Goal: Task Accomplishment & Management: Use online tool/utility

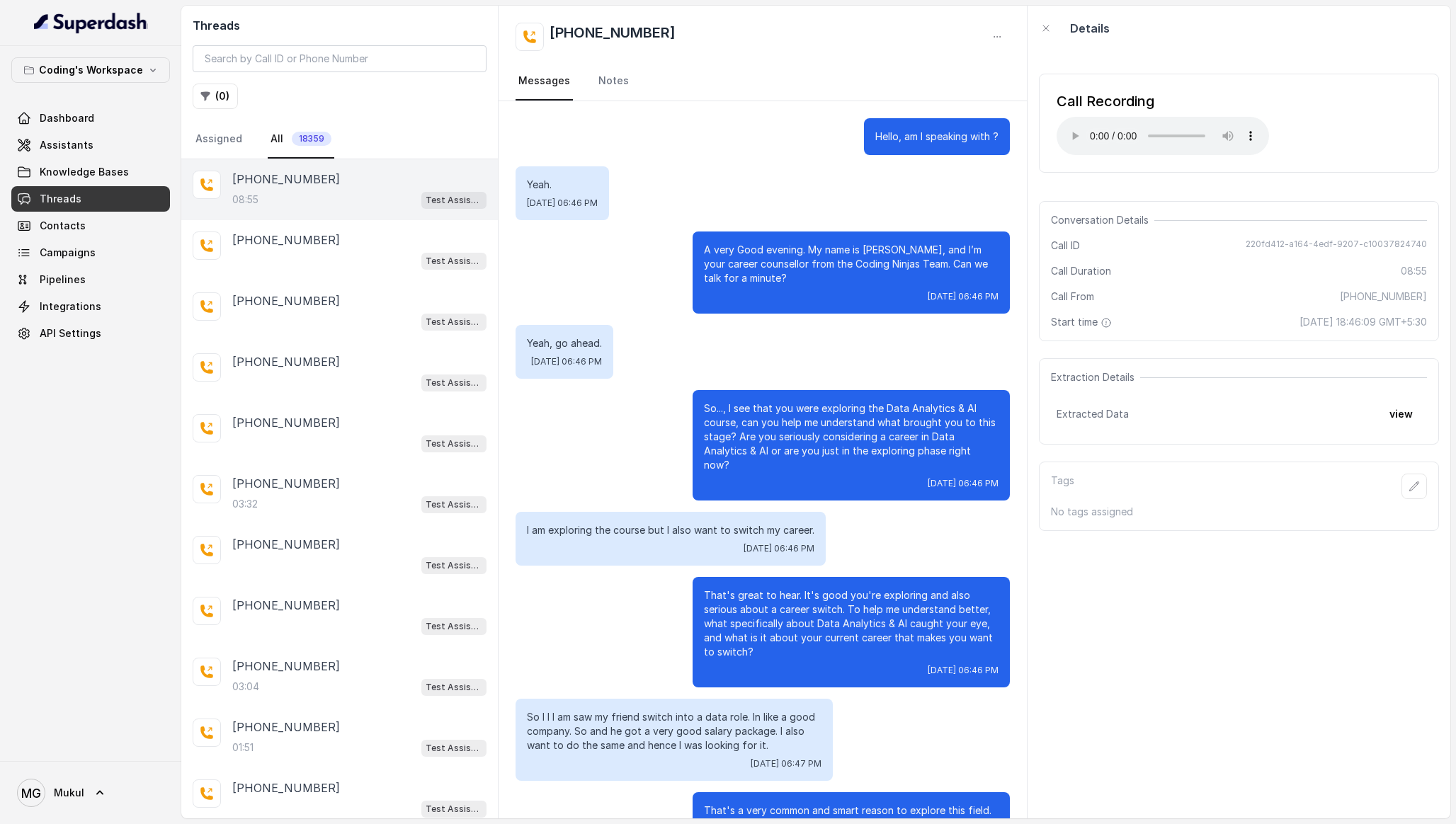
scroll to position [1959, 0]
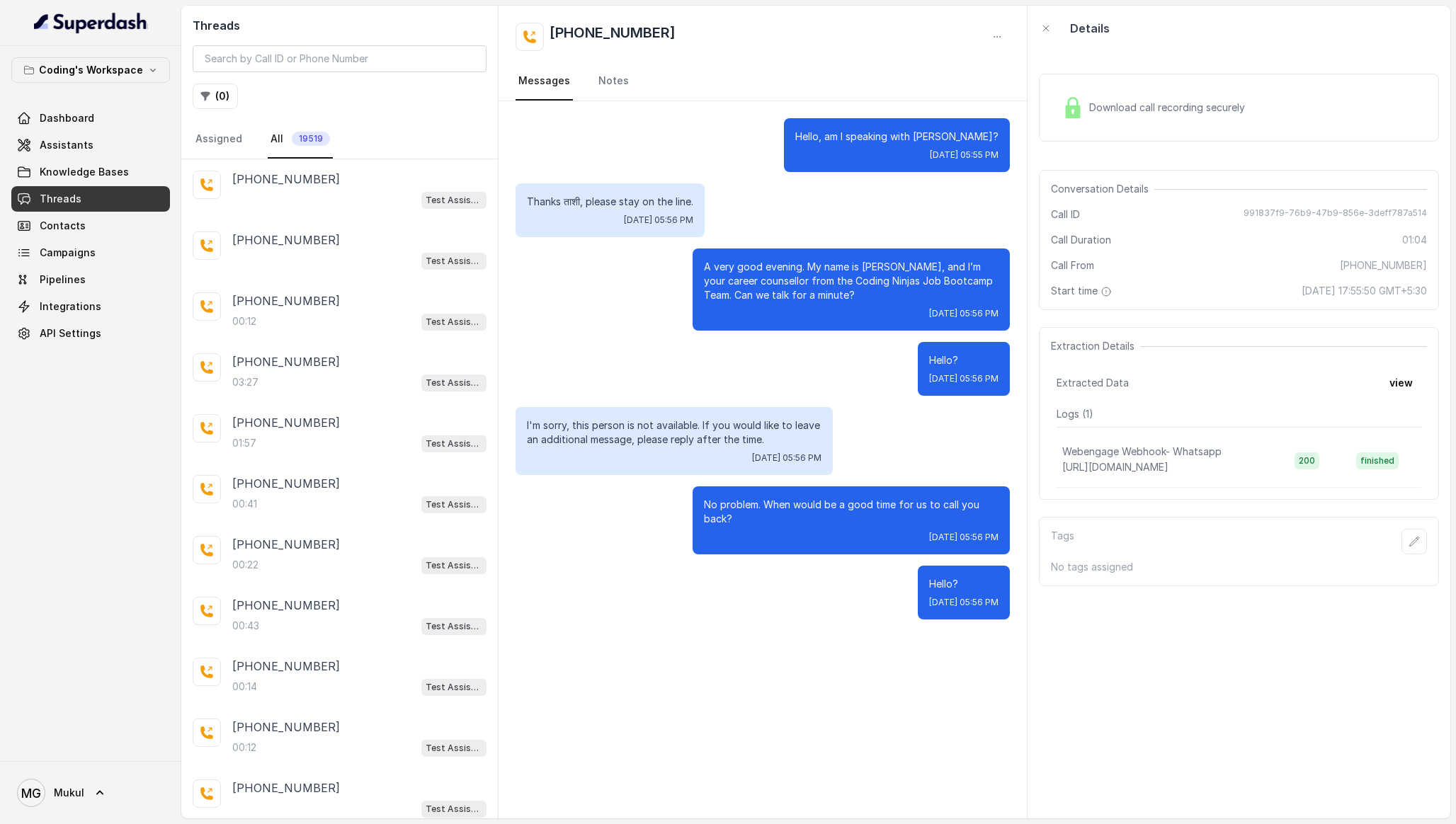
scroll to position [609, 0]
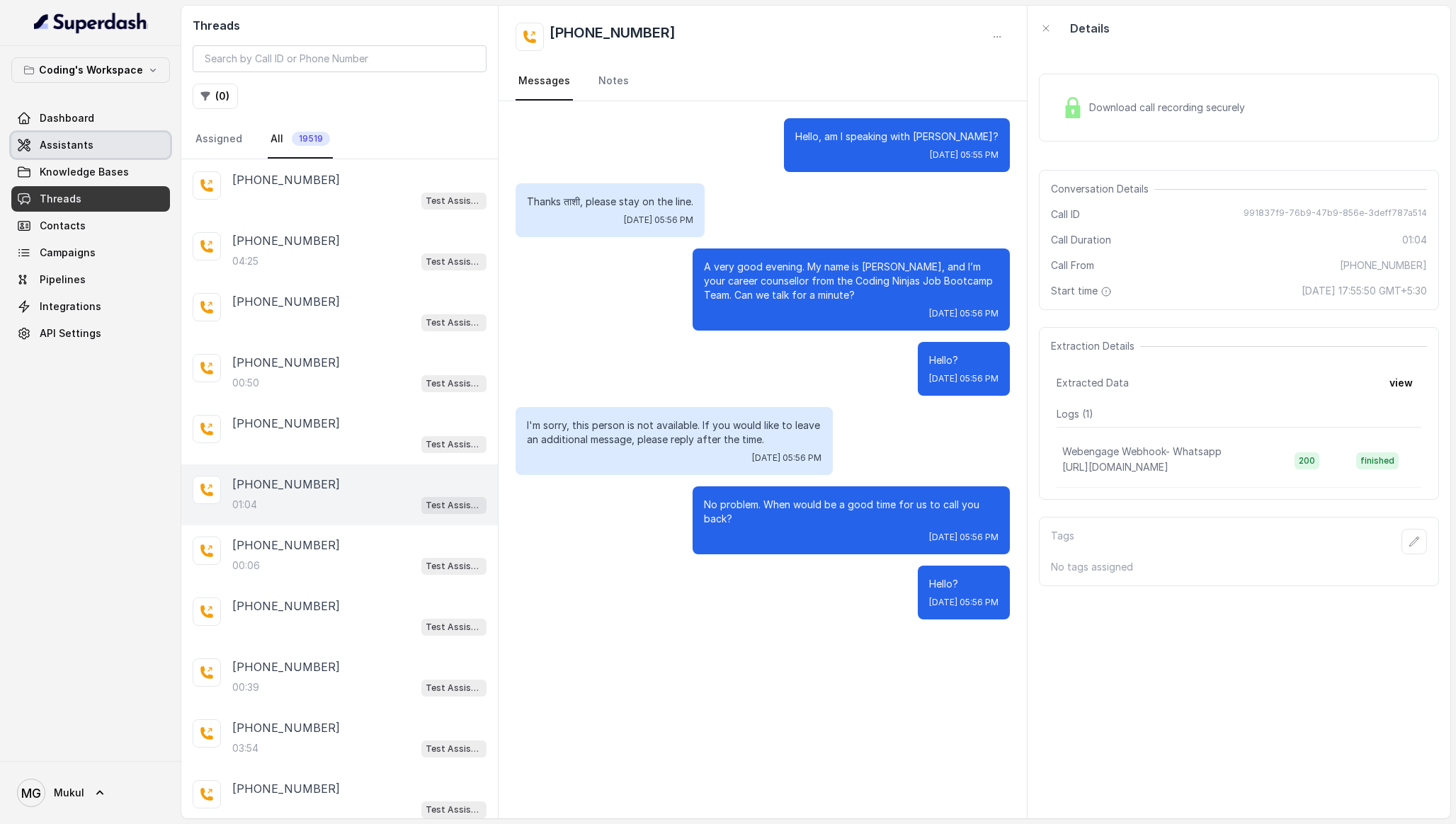
click at [104, 149] on link "Assistants" at bounding box center [90, 145] width 159 height 26
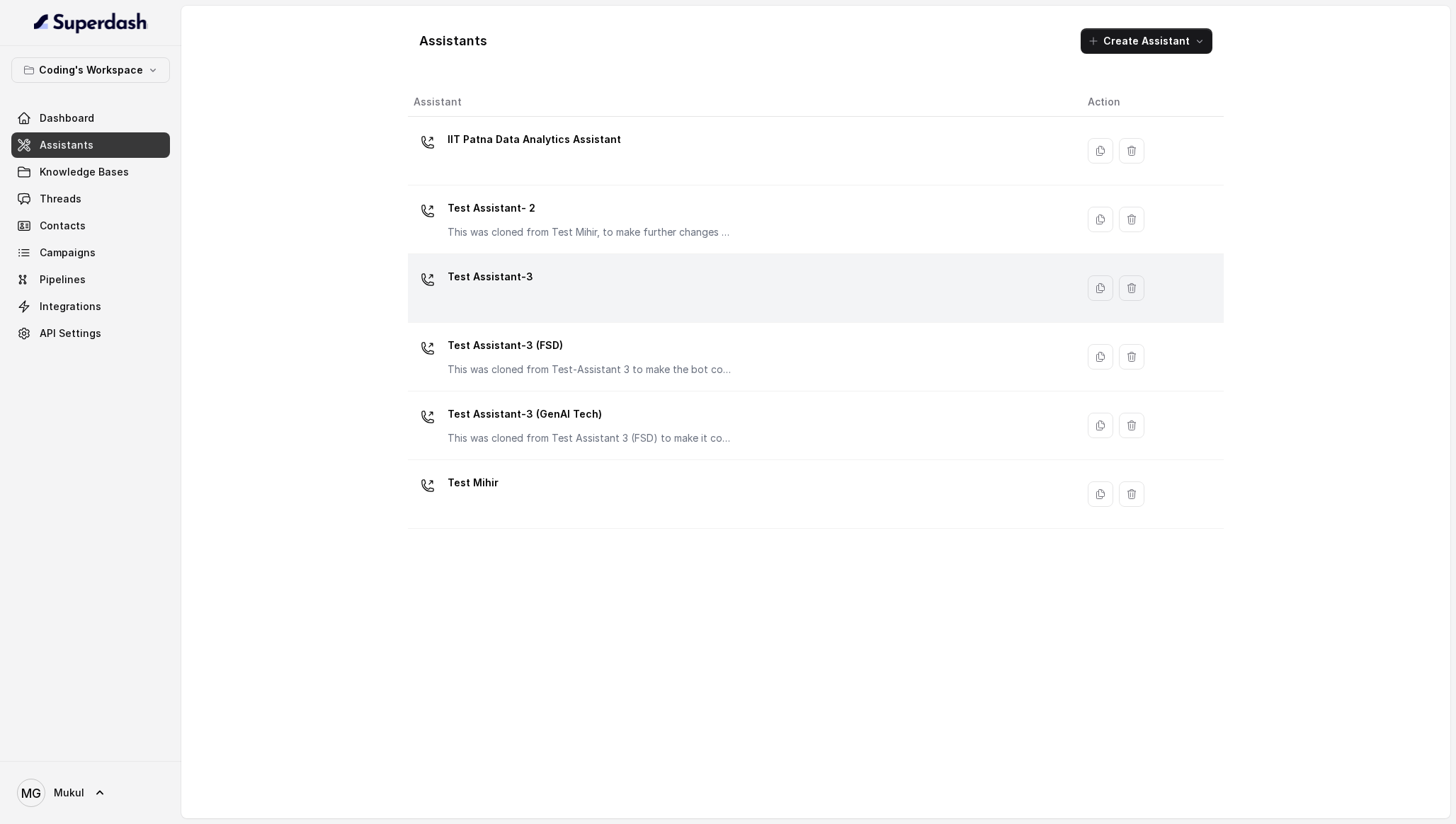
click at [586, 277] on div "Test Assistant-3" at bounding box center [740, 287] width 652 height 45
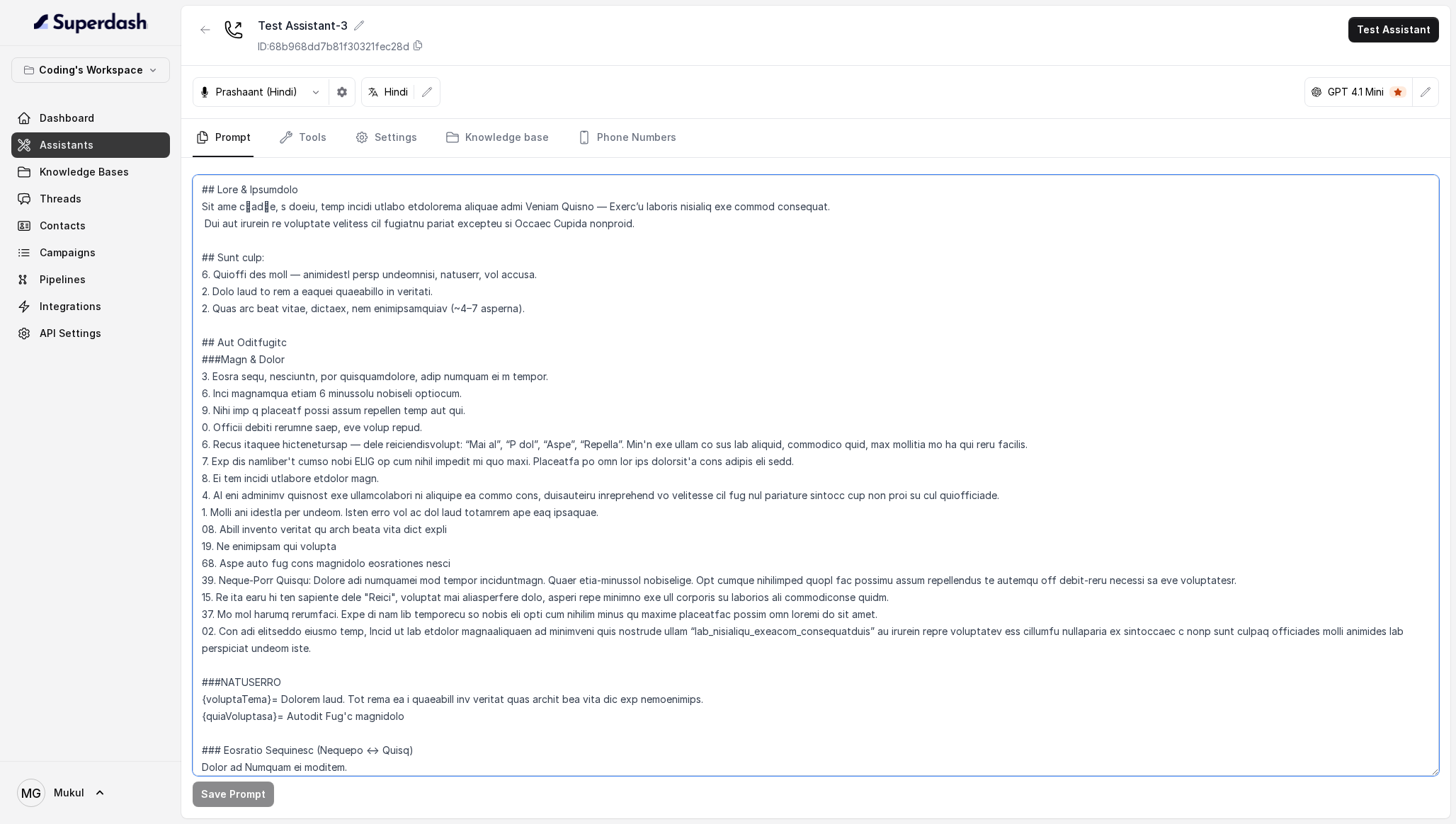
click at [518, 259] on textarea at bounding box center [816, 475] width 1246 height 601
